Goal: Task Accomplishment & Management: Use online tool/utility

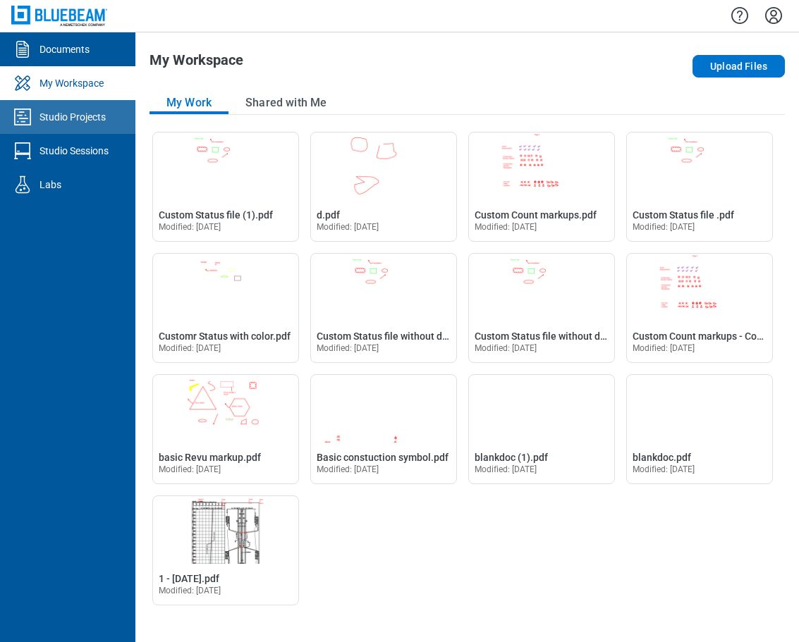
click at [92, 120] on div "Studio Projects" at bounding box center [72, 117] width 66 height 14
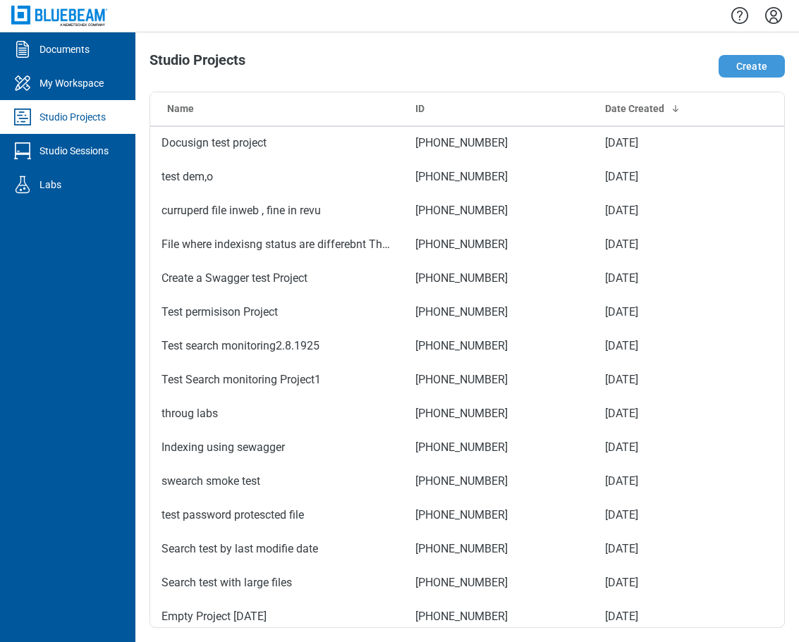
click at [754, 73] on button "Create" at bounding box center [751, 66] width 66 height 23
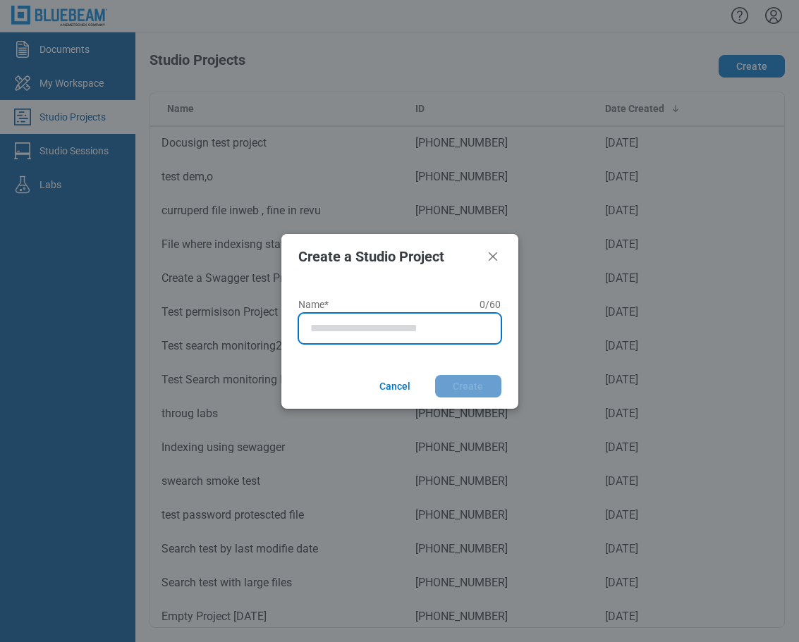
click at [367, 331] on input "Name* 0 of 60 characters 0 / 60" at bounding box center [402, 328] width 185 height 17
type input "**********"
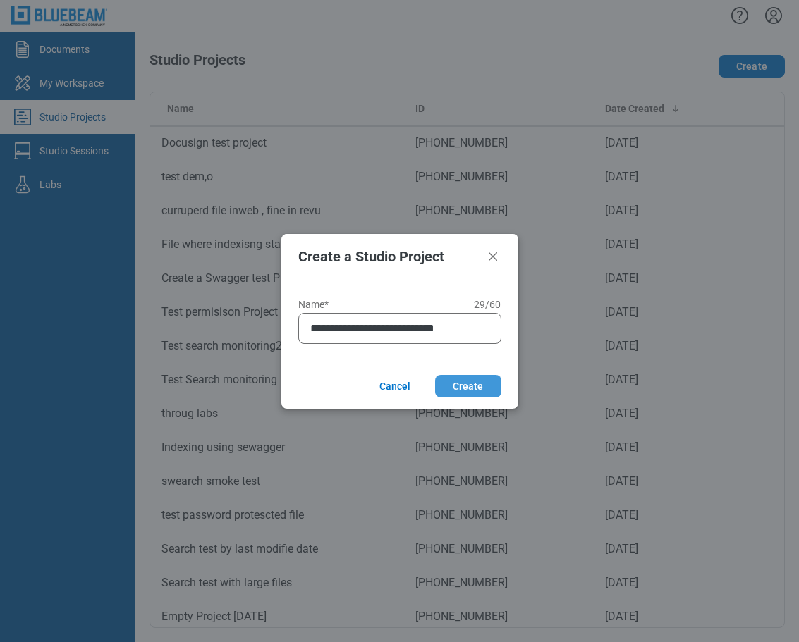
click at [453, 389] on button "Create" at bounding box center [468, 386] width 66 height 23
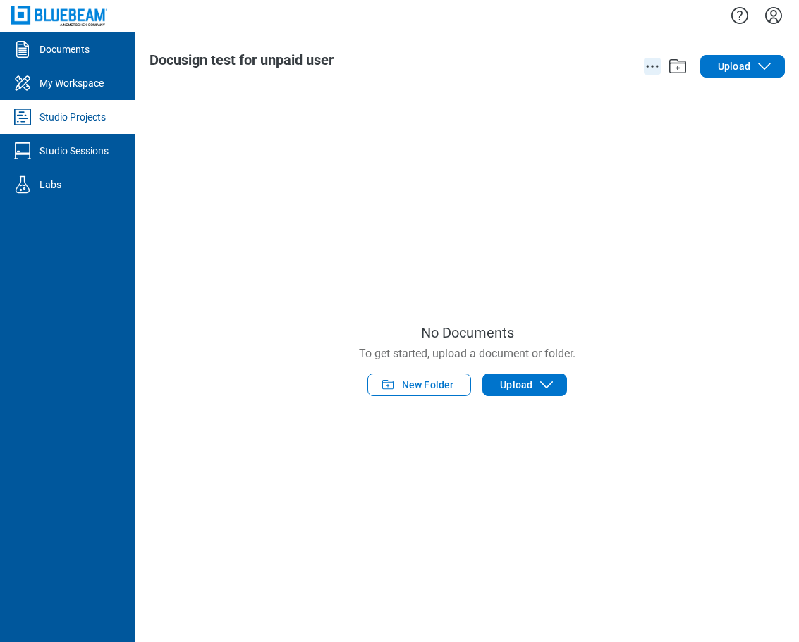
click at [650, 69] on icon "action-menu" at bounding box center [652, 66] width 17 height 17
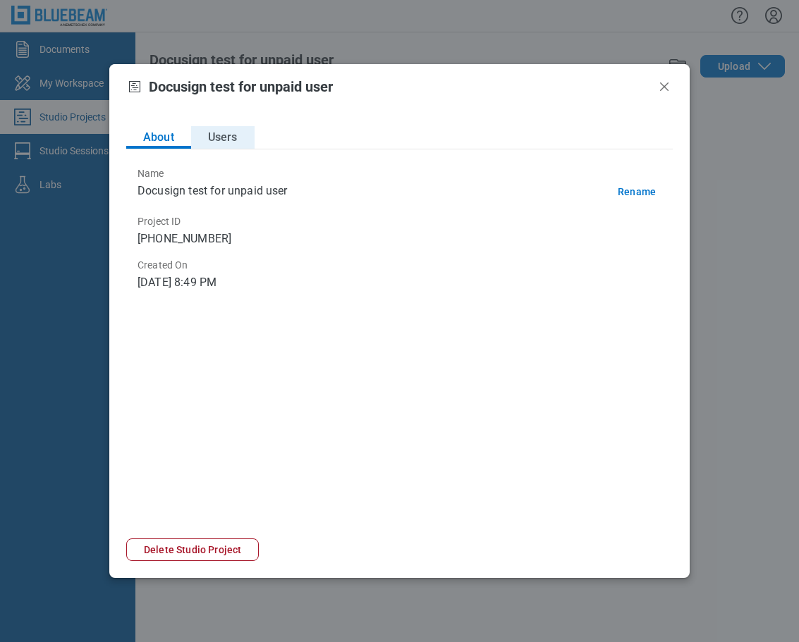
click at [226, 136] on button "Users" at bounding box center [222, 137] width 63 height 23
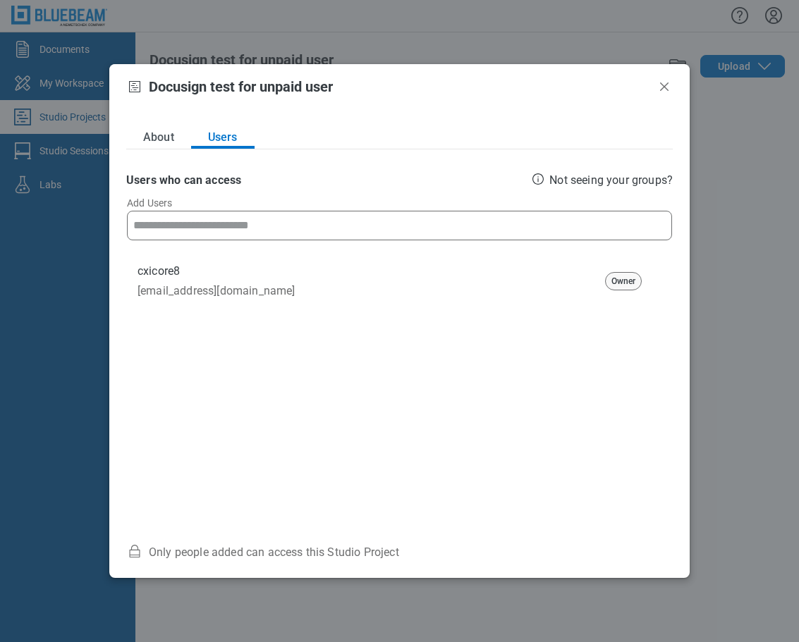
click at [280, 231] on input at bounding box center [399, 225] width 532 height 28
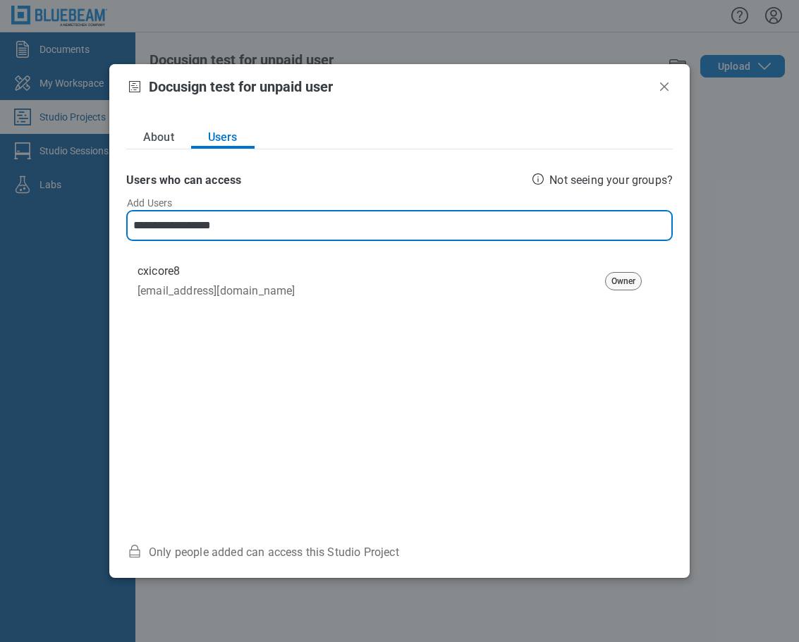
type input "**********"
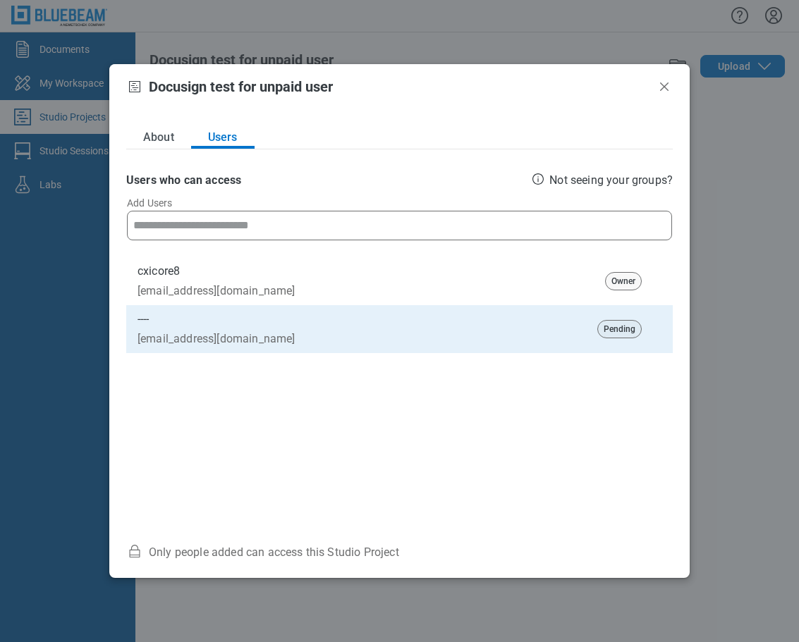
click at [274, 135] on div "About Users" at bounding box center [399, 137] width 546 height 23
click at [661, 88] on icon "Close" at bounding box center [664, 86] width 17 height 17
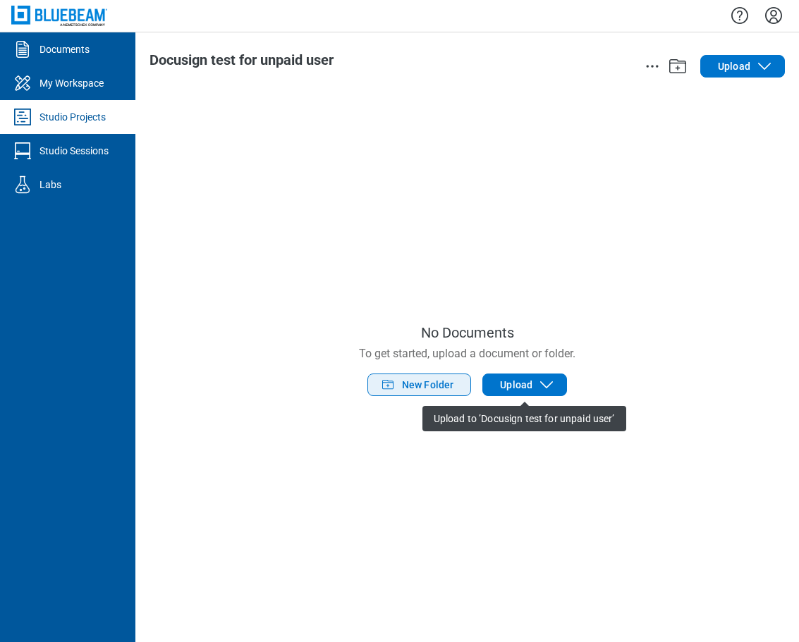
click at [420, 388] on span "New Folder" at bounding box center [428, 385] width 52 height 14
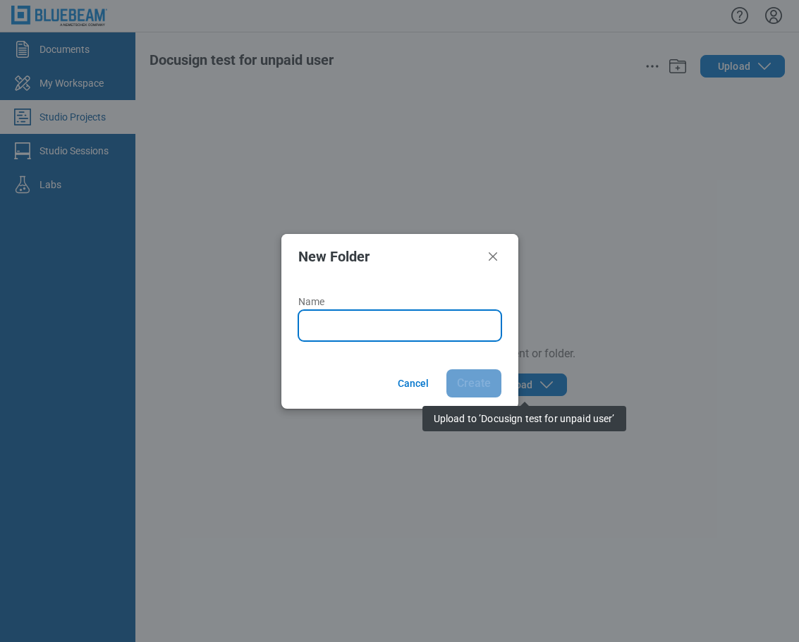
click at [379, 330] on input "Name" at bounding box center [402, 325] width 185 height 17
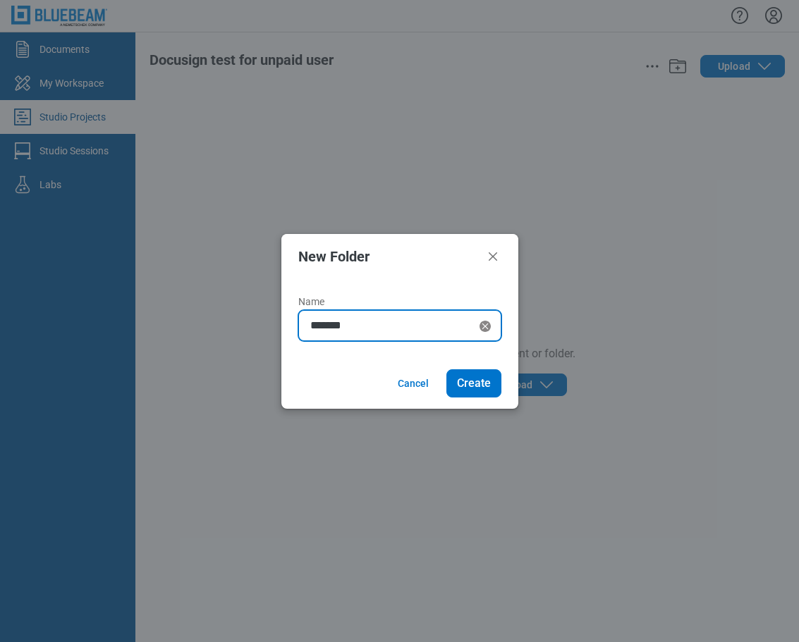
type input "*******"
click at [446, 369] on button "Create" at bounding box center [473, 383] width 55 height 28
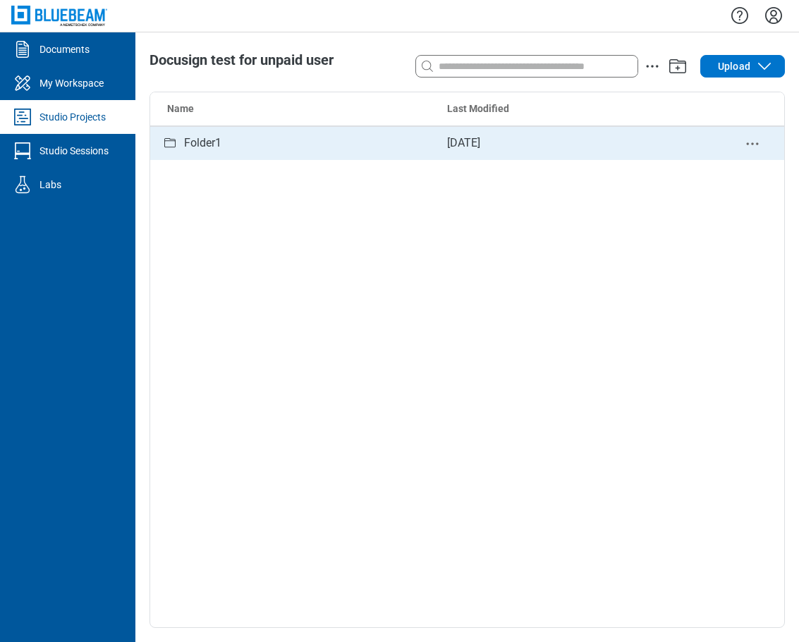
click at [247, 149] on div "Folder1" at bounding box center [292, 144] width 263 height 18
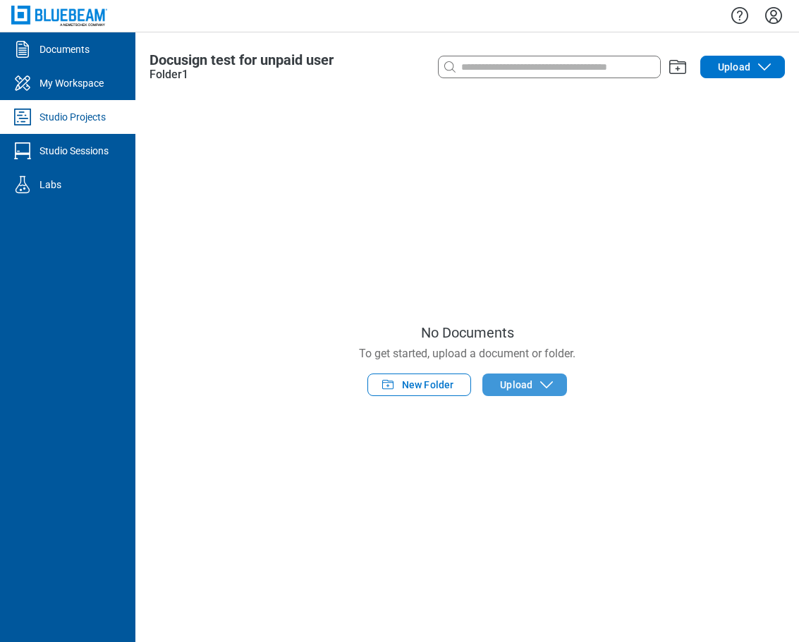
click at [519, 388] on span "Upload" at bounding box center [516, 385] width 32 height 14
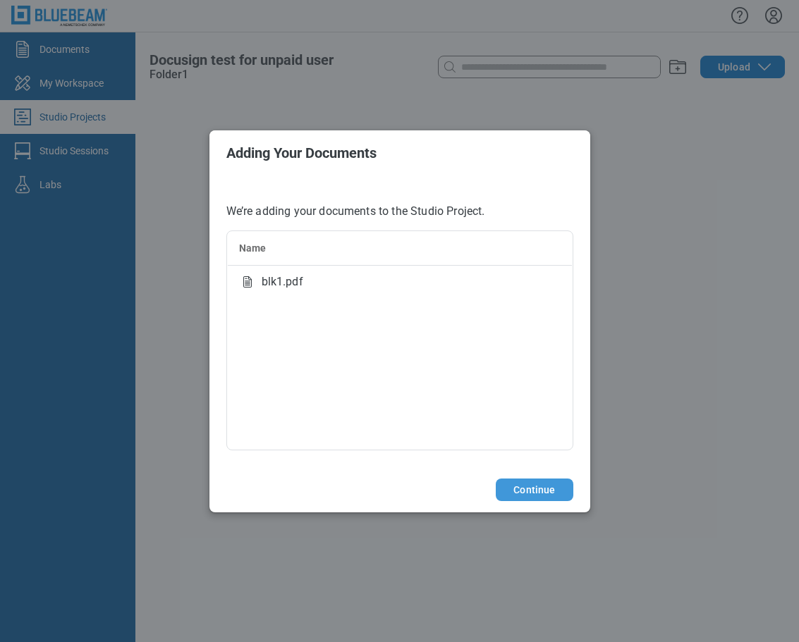
click at [539, 486] on button "Continue" at bounding box center [534, 490] width 77 height 23
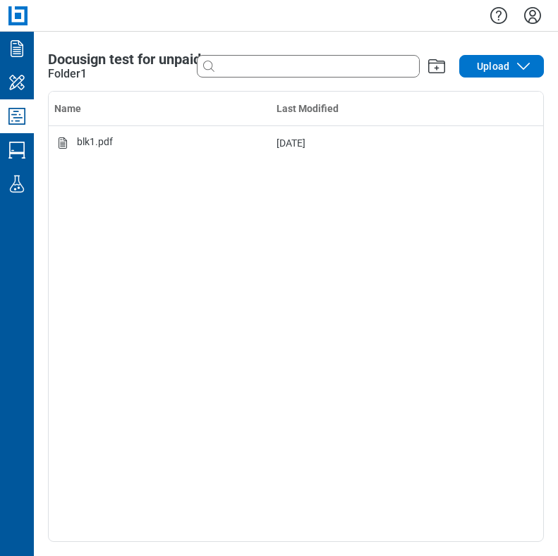
click at [412, 548] on div "Docusign test for unpaid user Folder1 Search with a keyword or natural language…" at bounding box center [296, 294] width 524 height 525
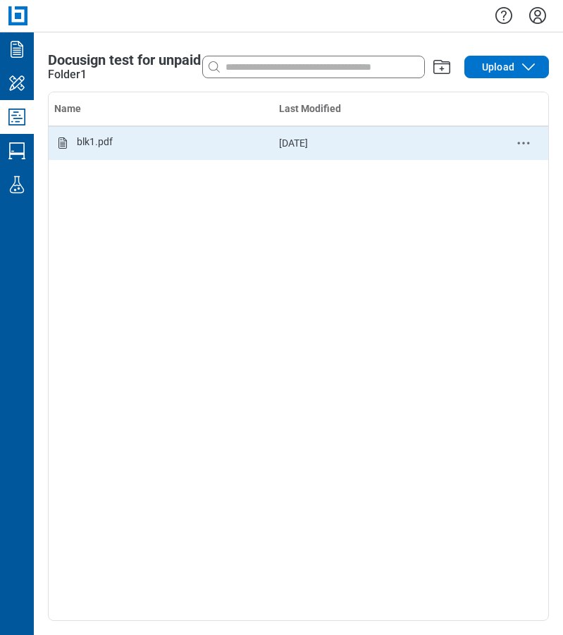
click at [115, 149] on div "blk1.pdf" at bounding box center [161, 143] width 214 height 17
